Goal: Transaction & Acquisition: Purchase product/service

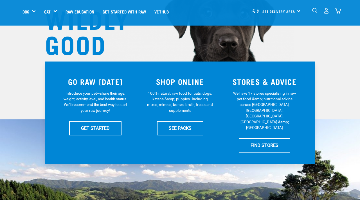
scroll to position [71, 0]
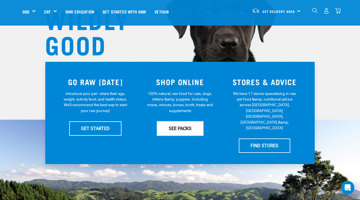
click at [174, 126] on link "SEE PACKS" at bounding box center [180, 128] width 46 height 14
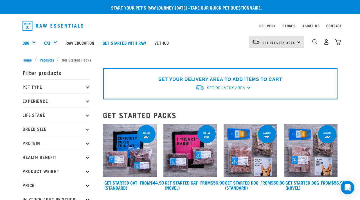
click at [58, 88] on p "Pet Type" at bounding box center [55, 87] width 67 height 14
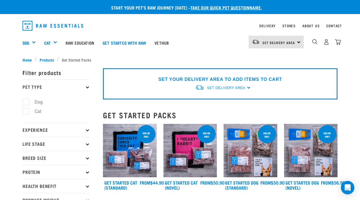
click at [34, 102] on label "Dog" at bounding box center [35, 102] width 19 height 7
click at [26, 102] on input "Dog" at bounding box center [24, 101] width 4 height 4
checkbox input "true"
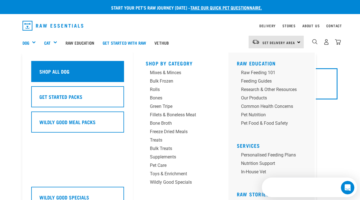
click at [53, 72] on h5 "Shop All Dog" at bounding box center [54, 71] width 30 height 7
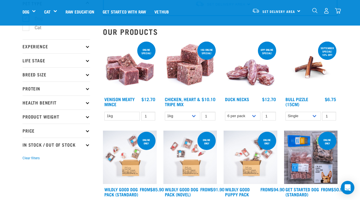
scroll to position [43, 0]
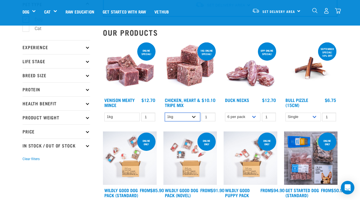
click at [188, 119] on select "1kg 3kg" at bounding box center [182, 117] width 35 height 9
select select "368"
click at [165, 113] on select "1kg 3kg" at bounding box center [182, 117] width 35 height 9
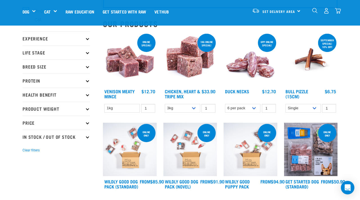
click at [200, 118] on div "ONLINE SPECIAL! 1kg online special! Chicken, Heart & Tripe Mix 1" at bounding box center [190, 74] width 60 height 90
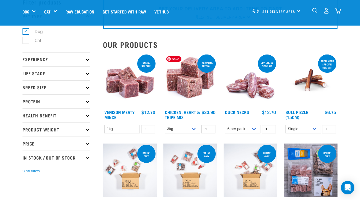
scroll to position [27, 0]
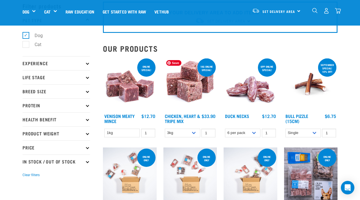
click at [199, 87] on img at bounding box center [190, 84] width 54 height 54
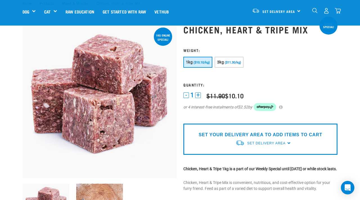
scroll to position [24, 0]
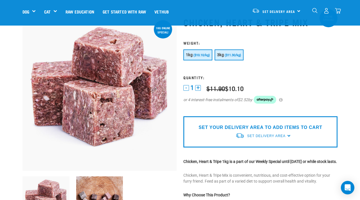
click at [226, 56] on span "($11.30/kg)" at bounding box center [232, 55] width 16 height 4
click at [179, 73] on div at bounding box center [99, 170] width 161 height 323
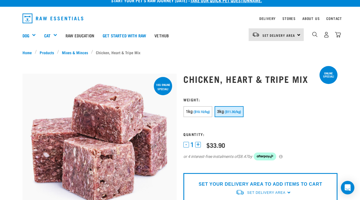
scroll to position [7, 0]
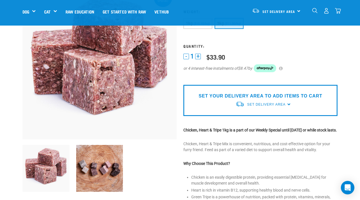
scroll to position [56, 0]
click at [264, 104] on span "Set Delivery Area" at bounding box center [266, 104] width 38 height 4
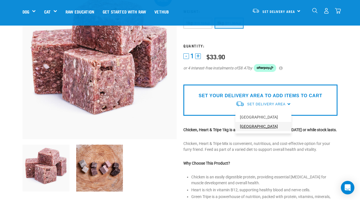
click at [251, 127] on link "[GEOGRAPHIC_DATA]" at bounding box center [263, 126] width 56 height 9
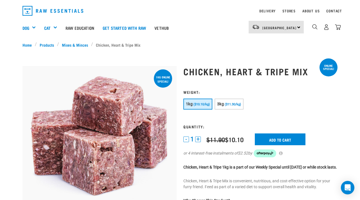
scroll to position [13, 0]
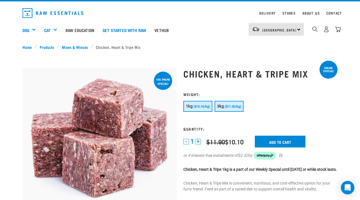
click at [233, 105] on button "3kg ($11.30/kg)" at bounding box center [228, 106] width 29 height 11
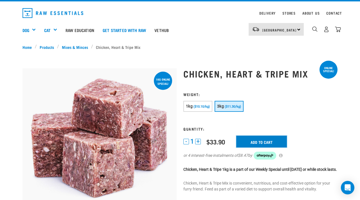
click at [261, 138] on input "Add to cart" at bounding box center [261, 142] width 51 height 12
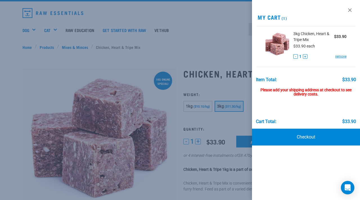
click at [240, 82] on div at bounding box center [180, 100] width 360 height 200
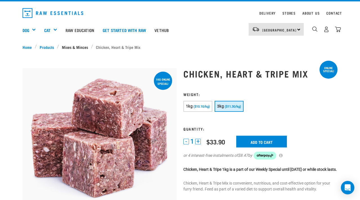
click at [80, 47] on link "Mixes & Minces" at bounding box center [75, 47] width 32 height 6
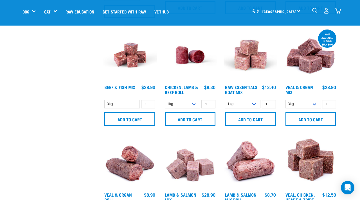
scroll to position [237, 0]
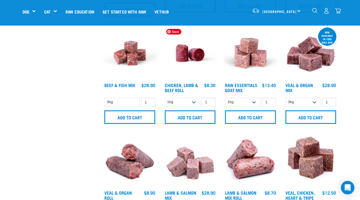
click at [195, 57] on img at bounding box center [190, 53] width 54 height 54
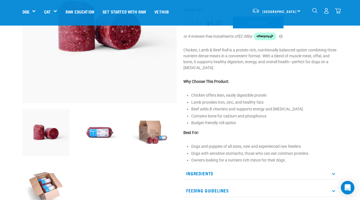
scroll to position [92, 0]
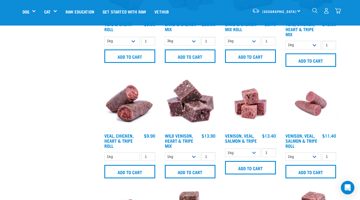
scroll to position [401, 0]
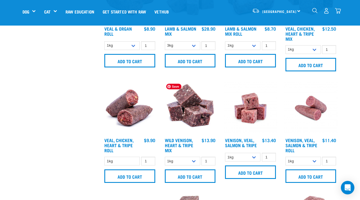
click at [194, 115] on img at bounding box center [190, 108] width 54 height 54
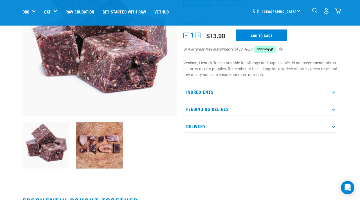
scroll to position [80, 0]
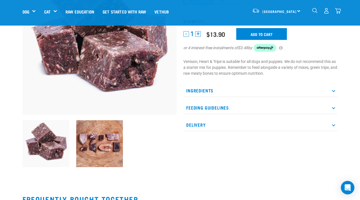
click at [210, 105] on p "Feeding Guidelines" at bounding box center [260, 107] width 154 height 13
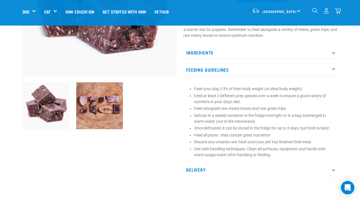
scroll to position [122, 0]
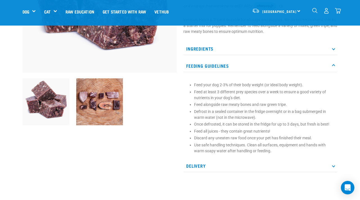
click at [203, 165] on p "Delivery" at bounding box center [260, 166] width 154 height 13
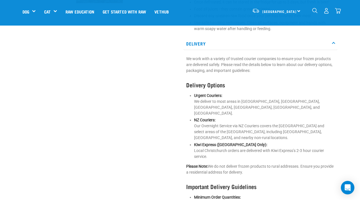
click at [169, 135] on div at bounding box center [99, 28] width 161 height 478
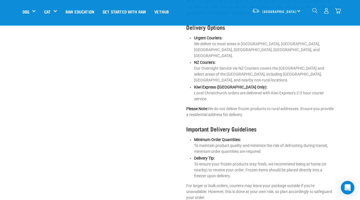
scroll to position [303, 0]
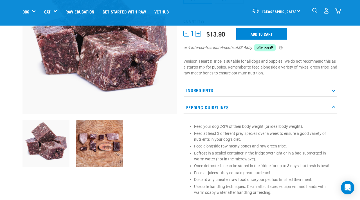
scroll to position [80, 0]
click at [218, 87] on p "Ingredients" at bounding box center [260, 90] width 154 height 13
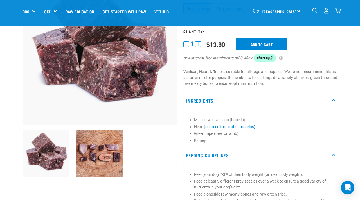
scroll to position [71, 0]
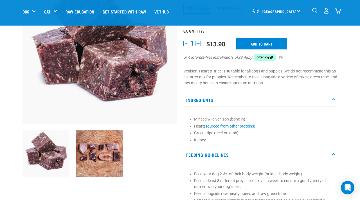
click at [186, 124] on div "Minced wild venison (bone in) Heart (sourced from other proteins) Green tripe (…" at bounding box center [260, 128] width 154 height 36
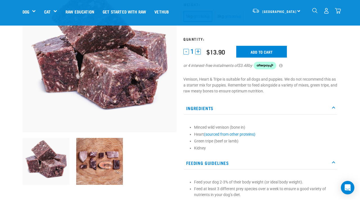
click at [185, 114] on p "Ingredients" at bounding box center [260, 108] width 154 height 13
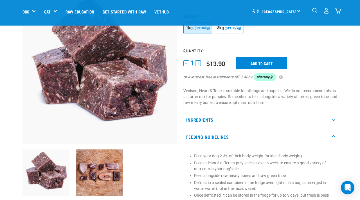
scroll to position [0, 0]
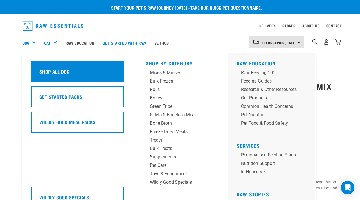
click at [79, 74] on div "Shop All Dog" at bounding box center [77, 71] width 93 height 21
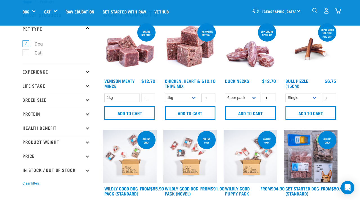
scroll to position [22, 0]
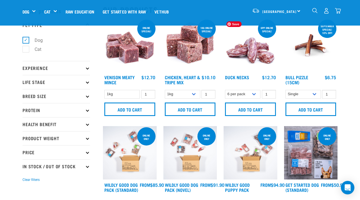
click at [255, 54] on img at bounding box center [250, 46] width 54 height 54
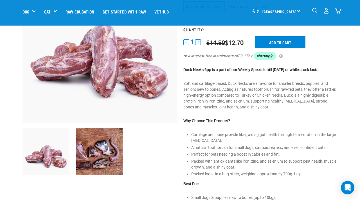
scroll to position [73, 0]
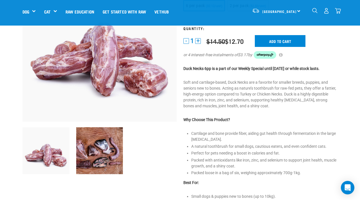
click at [178, 108] on div at bounding box center [99, 116] width 161 height 312
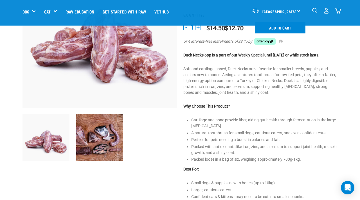
scroll to position [93, 0]
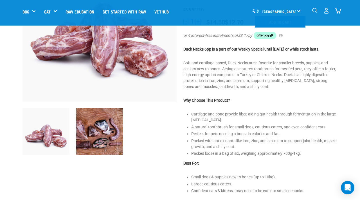
click at [178, 108] on div at bounding box center [99, 132] width 161 height 55
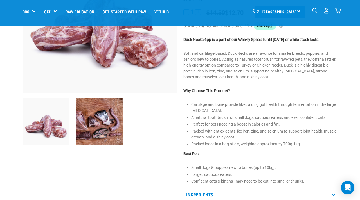
click at [178, 108] on div at bounding box center [99, 122] width 161 height 55
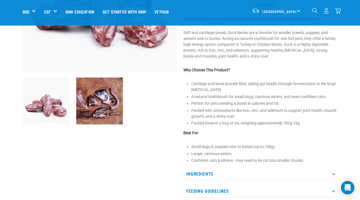
click at [178, 108] on div at bounding box center [99, 101] width 161 height 55
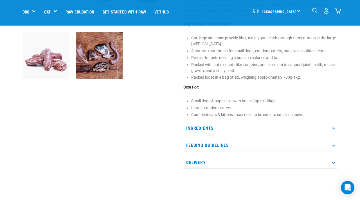
scroll to position [170, 0]
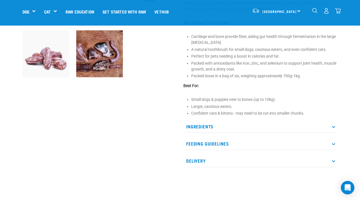
click at [179, 117] on div at bounding box center [99, 19] width 161 height 312
click at [215, 126] on p "Ingredients" at bounding box center [260, 126] width 154 height 13
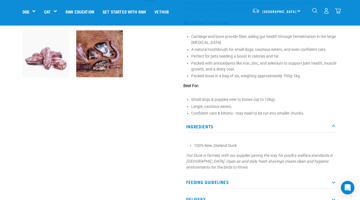
click at [174, 149] on div at bounding box center [99, 38] width 161 height 350
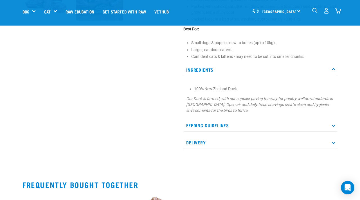
scroll to position [228, 0]
click at [212, 125] on p "Feeding Guidelines" at bounding box center [260, 125] width 154 height 13
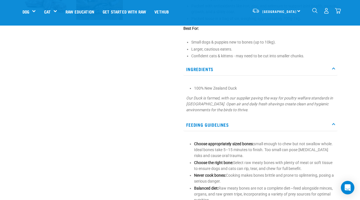
click at [167, 137] on div at bounding box center [99, 30] width 161 height 449
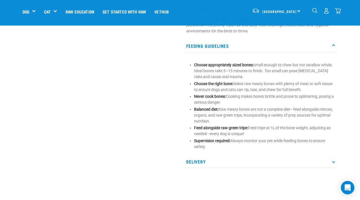
scroll to position [308, 0]
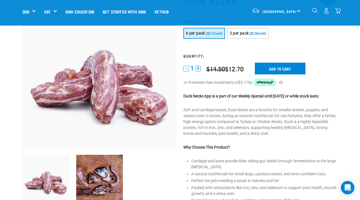
scroll to position [45, 0]
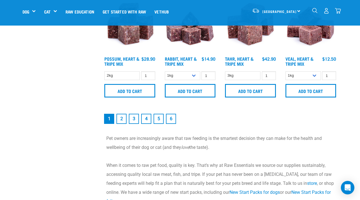
scroll to position [810, 0]
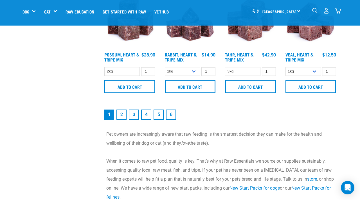
click at [122, 111] on link "2" at bounding box center [121, 115] width 10 height 10
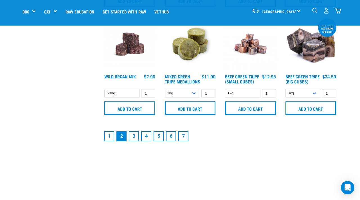
scroll to position [781, 0]
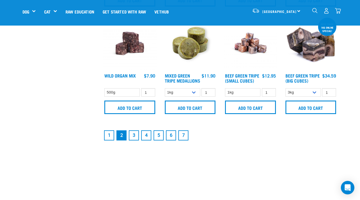
click at [134, 140] on link "3" at bounding box center [134, 135] width 10 height 10
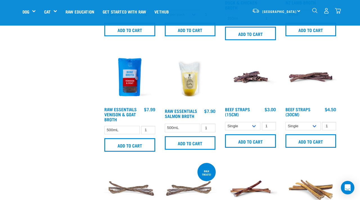
scroll to position [535, 0]
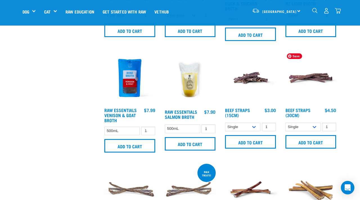
click at [312, 93] on img at bounding box center [311, 78] width 54 height 54
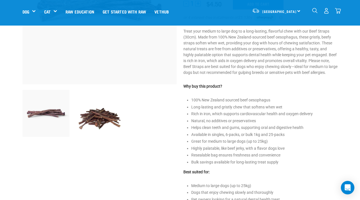
scroll to position [114, 0]
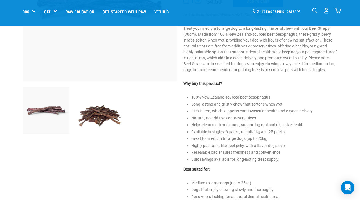
click at [326, 98] on div "Beef Straps (30cm)" at bounding box center [260, 99] width 161 height 359
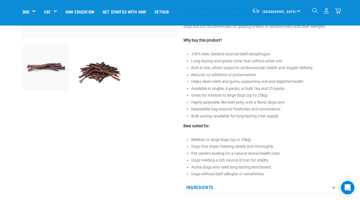
scroll to position [163, 0]
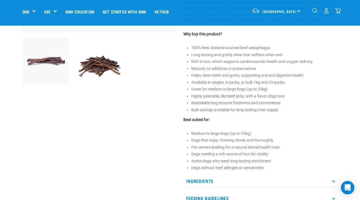
click at [328, 122] on div "Beef Straps (30cm)" at bounding box center [260, 49] width 161 height 359
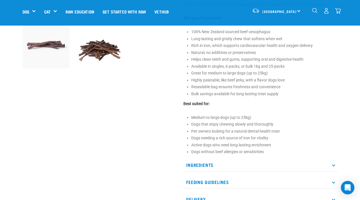
scroll to position [186, 0]
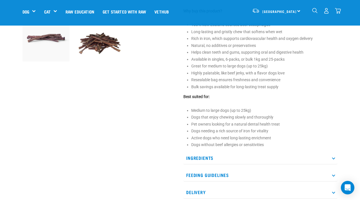
click at [329, 114] on li "Medium to large dogs (up to 25kg)" at bounding box center [264, 111] width 146 height 6
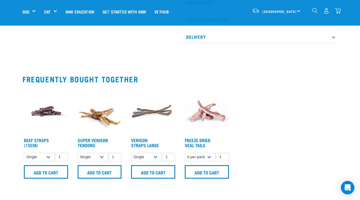
scroll to position [338, 0]
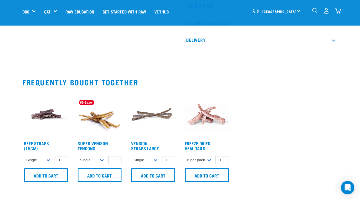
click at [103, 130] on img at bounding box center [99, 114] width 47 height 47
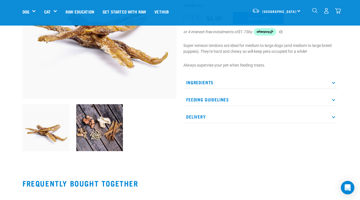
scroll to position [101, 0]
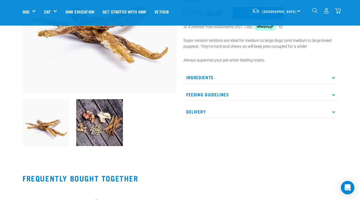
click at [236, 80] on p "Ingredients" at bounding box center [260, 77] width 154 height 13
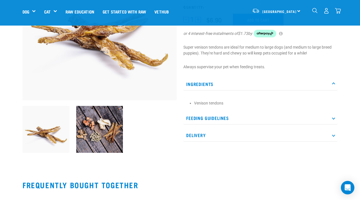
scroll to position [94, 0]
click at [246, 117] on p "Feeding Guidelines" at bounding box center [260, 118] width 154 height 13
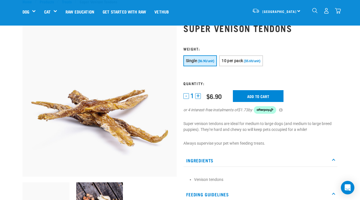
scroll to position [17, 0]
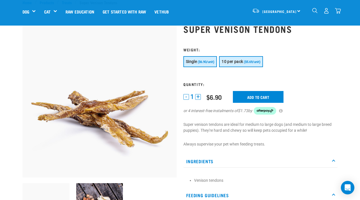
click at [228, 65] on button "10 per pack ($5.69/unit)" at bounding box center [241, 61] width 44 height 11
click at [205, 63] on span "($6.90/unit)" at bounding box center [206, 62] width 17 height 4
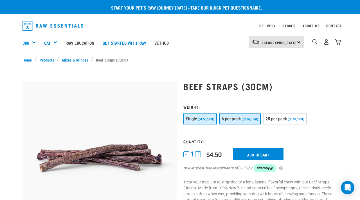
click at [245, 117] on span "($3.82/unit)" at bounding box center [249, 119] width 17 height 4
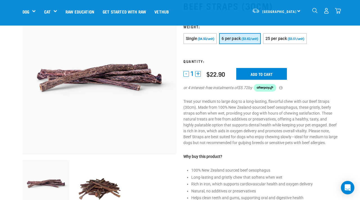
scroll to position [42, 0]
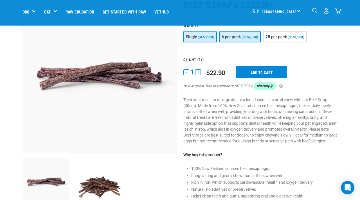
click at [194, 38] on span "Single" at bounding box center [191, 37] width 11 height 4
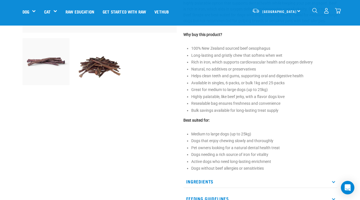
scroll to position [0, 0]
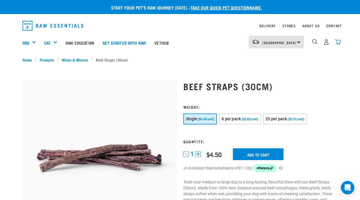
click at [337, 42] on img "dropdown navigation" at bounding box center [338, 42] width 6 height 6
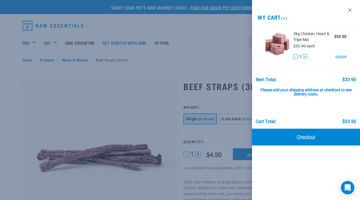
click at [298, 139] on link "Checkout" at bounding box center [306, 137] width 108 height 17
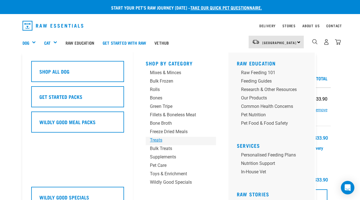
click at [158, 139] on div "Treats" at bounding box center [176, 140] width 53 height 7
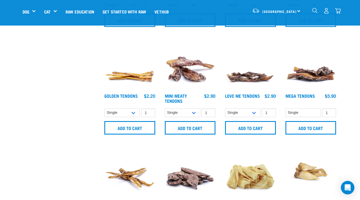
scroll to position [223, 0]
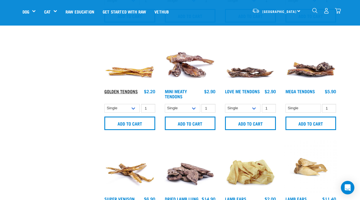
click at [131, 91] on link "Golden Tendons" at bounding box center [120, 91] width 33 height 3
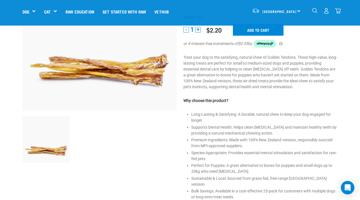
scroll to position [86, 0]
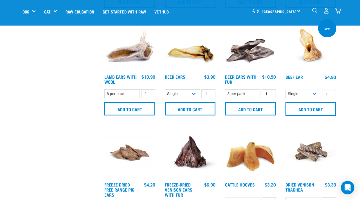
scroll to position [453, 0]
click at [248, 73] on div "Deer Ears with Fur $10.50" at bounding box center [250, 79] width 54 height 12
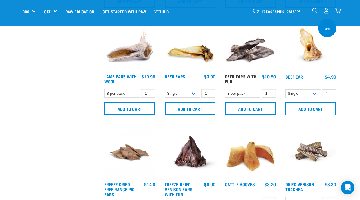
click at [239, 76] on link "Deer Ears with Fur" at bounding box center [240, 79] width 31 height 8
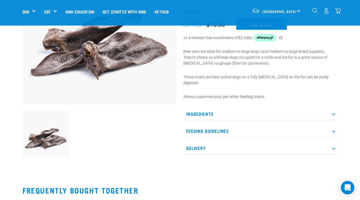
scroll to position [90, 0]
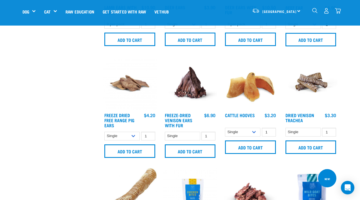
scroll to position [521, 0]
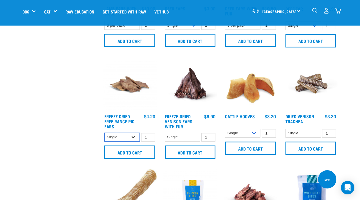
click at [137, 139] on select "Single 6 per pack 10 per pack" at bounding box center [121, 137] width 35 height 9
select select "324587"
click at [104, 133] on select "Single 6 per pack 10 per pack" at bounding box center [121, 137] width 35 height 9
click at [80, 139] on div "× Filter products Pet Type Dog Cat Experience New Raw Feeder Experienced Raw Fe…" at bounding box center [59, 36] width 80 height 1077
click at [95, 148] on div "× Filter products Pet Type Dog Cat Experience New Raw Feeder Experienced Raw Fe…" at bounding box center [59, 36] width 80 height 1077
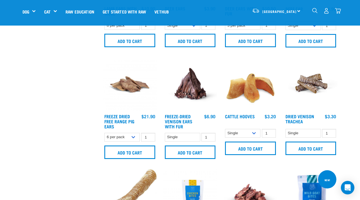
scroll to position [541, 0]
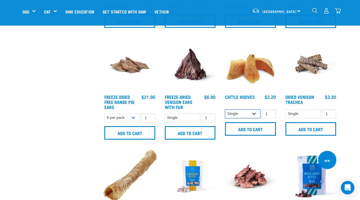
click at [256, 113] on select "Single 10 per pack Bulk (30 pack)" at bounding box center [242, 114] width 35 height 9
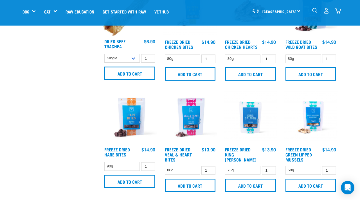
scroll to position [707, 0]
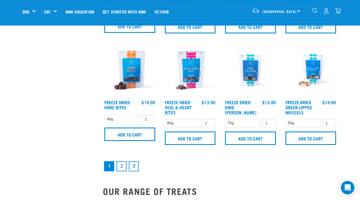
scroll to position [754, 0]
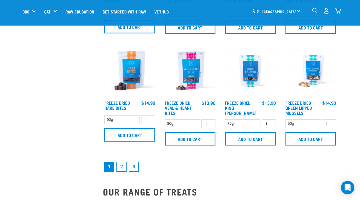
click at [121, 165] on link "2" at bounding box center [121, 167] width 10 height 10
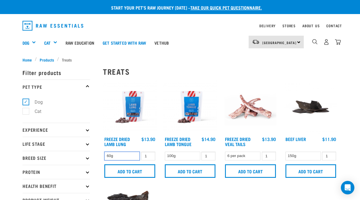
click at [130, 156] on select "60g" at bounding box center [121, 156] width 35 height 9
click at [104, 152] on select "60g" at bounding box center [121, 156] width 35 height 9
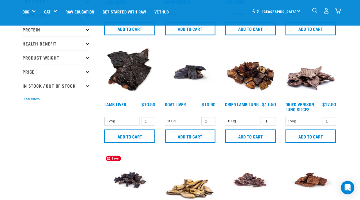
scroll to position [93, 0]
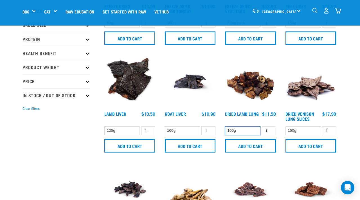
click at [248, 128] on select "100g" at bounding box center [242, 130] width 35 height 9
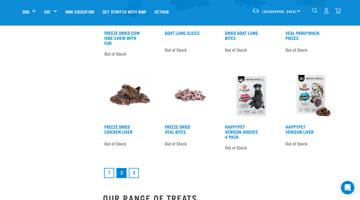
scroll to position [732, 0]
